Goal: Task Accomplishment & Management: Manage account settings

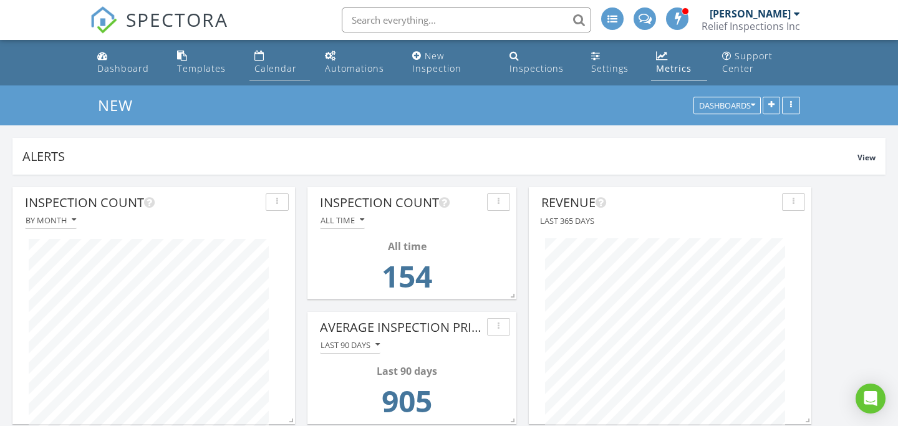
click at [274, 60] on link "Calendar" at bounding box center [279, 63] width 61 height 36
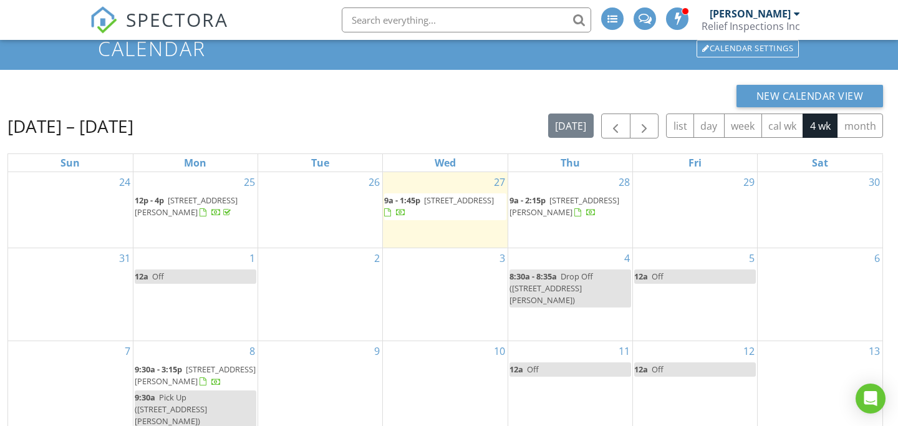
scroll to position [178, 0]
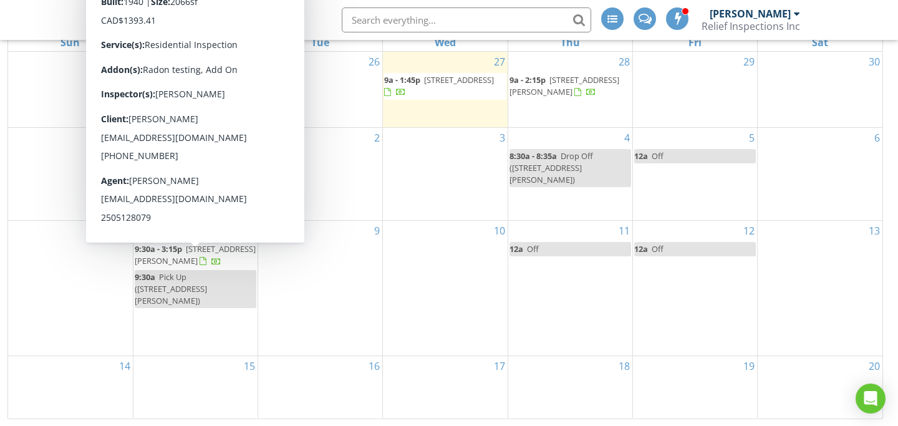
click at [179, 266] on span "311 Murray Dr, Trail V1R 2J4" at bounding box center [195, 254] width 121 height 23
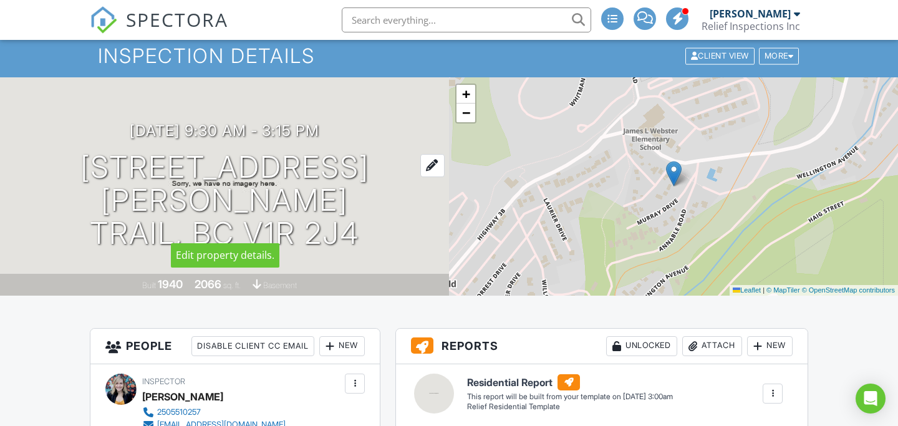
scroll to position [52, 0]
